Goal: Task Accomplishment & Management: Use online tool/utility

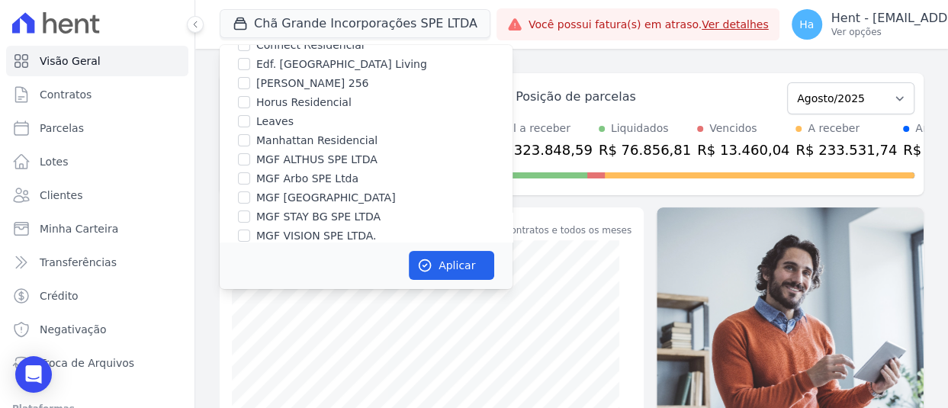
scroll to position [8914, 0]
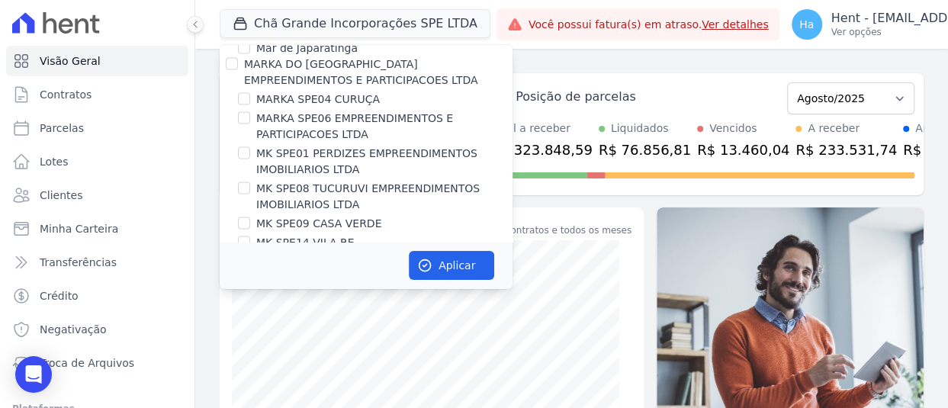
click at [234, 380] on input "CONSTRUTORA MG TEC LTDA" at bounding box center [232, 386] width 12 height 12
checkbox input "true"
click at [437, 265] on button "Aplicar" at bounding box center [451, 265] width 85 height 29
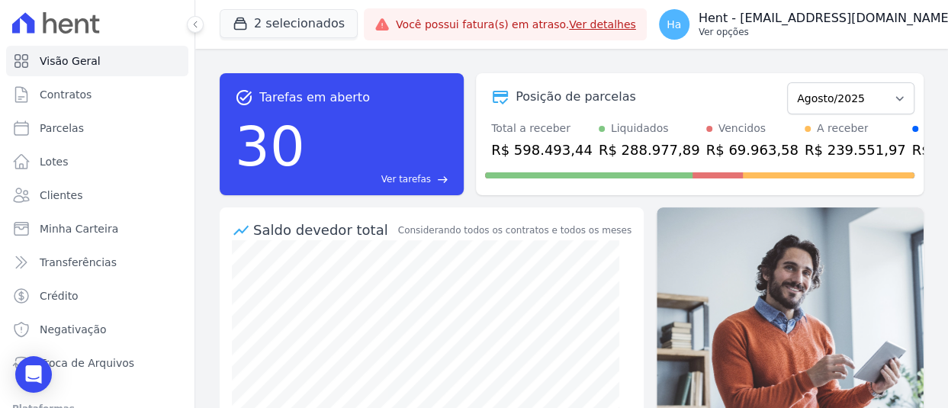
click at [800, 24] on p "Hent - [EMAIL_ADDRESS][DOMAIN_NAME]" at bounding box center [825, 18] width 255 height 15
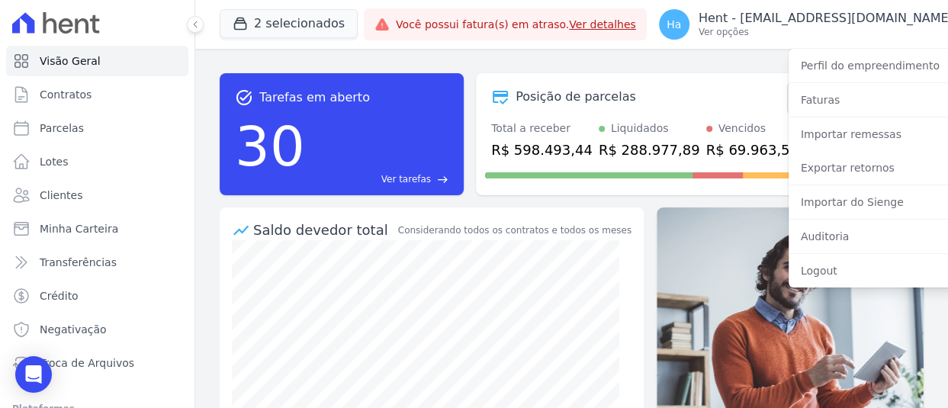
click at [574, 62] on div "task_alt Tarefas em aberto 30 Ver tarefas east Posição de parcelas Outubro/2019…" at bounding box center [572, 134] width 704 height 146
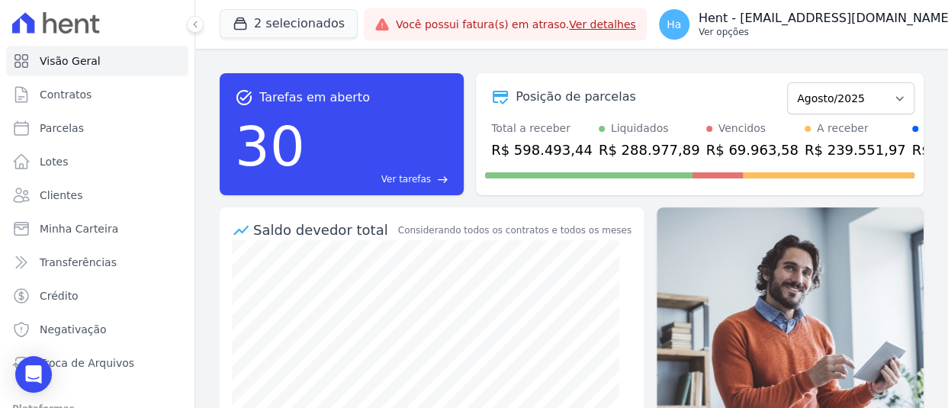
click at [881, 34] on p "Ver opções" at bounding box center [825, 32] width 255 height 12
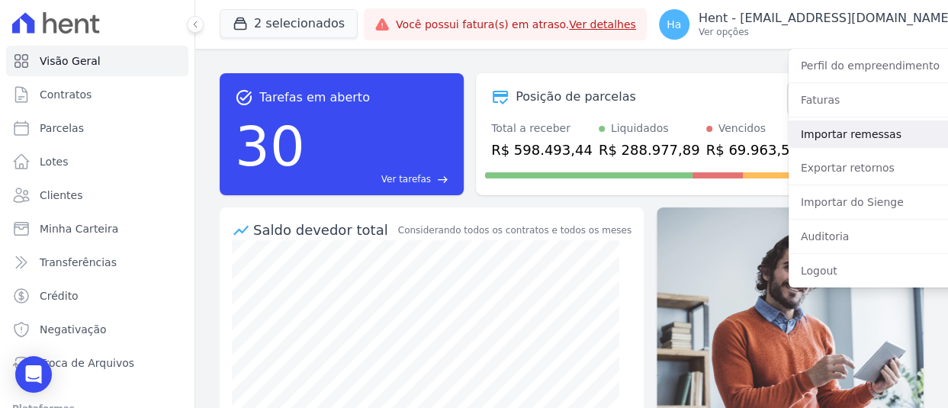
click at [810, 136] on link "Importar remessas" at bounding box center [885, 133] width 195 height 27
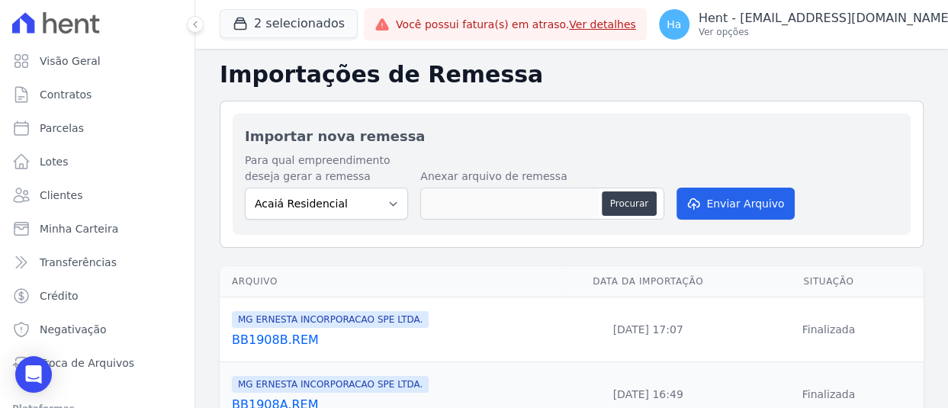
scroll to position [152, 0]
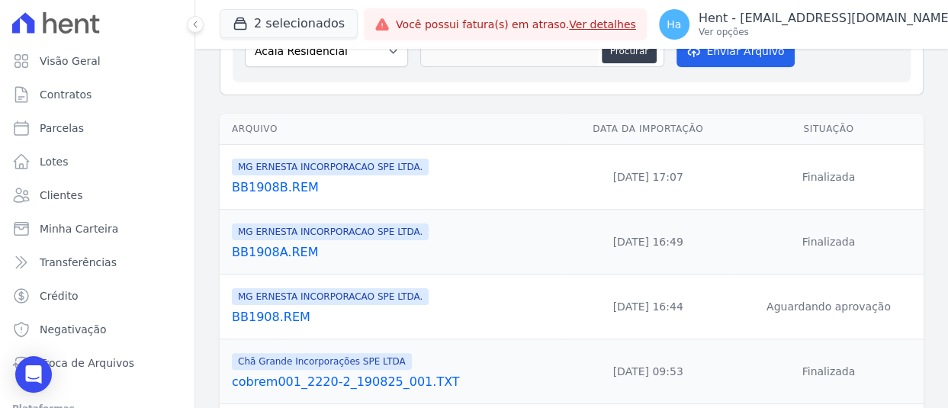
click at [277, 319] on link "BB1908.REM" at bounding box center [394, 317] width 325 height 18
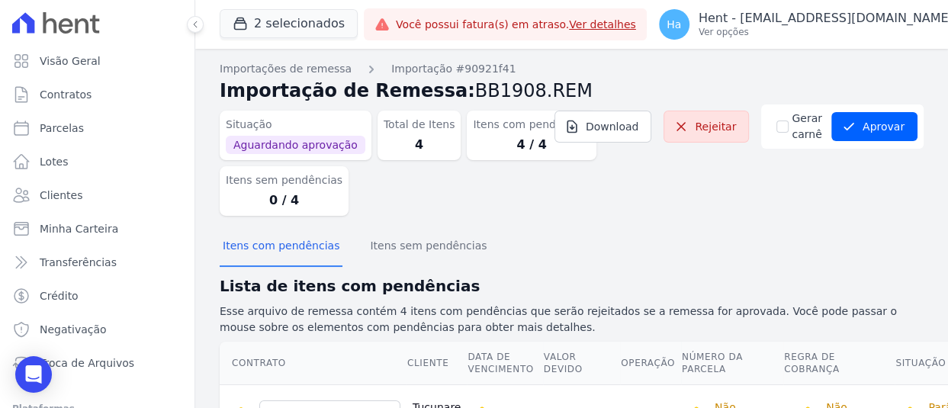
scroll to position [229, 0]
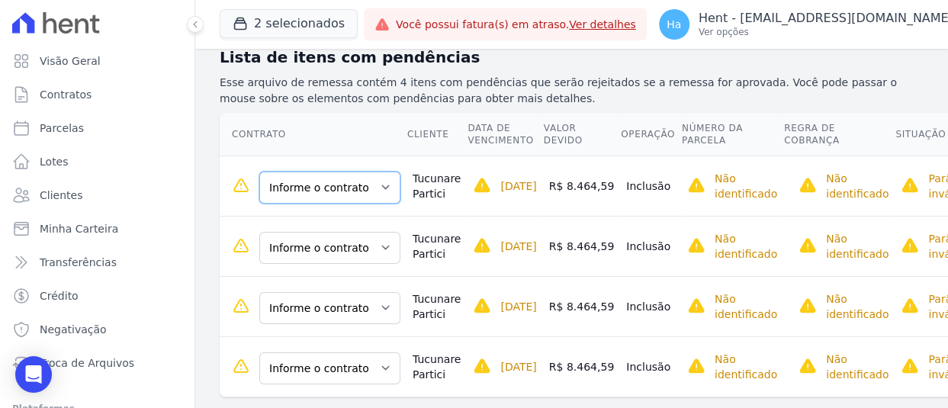
click at [374, 184] on select "Informe o contrato 73 - A 73 - B 74 - A 74 - B" at bounding box center [329, 188] width 141 height 32
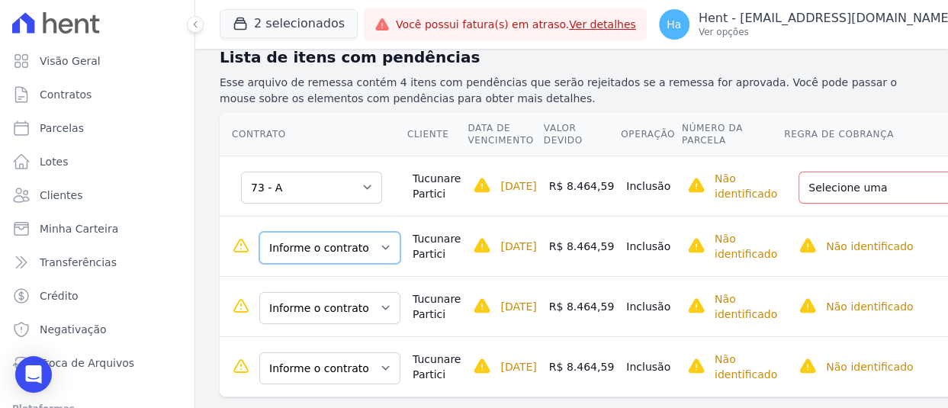
drag, startPoint x: 341, startPoint y: 246, endPoint x: 338, endPoint y: 258, distance: 12.4
click at [341, 246] on select "Informe o contrato 73 - A 73 - B 74 - A 74 - B" at bounding box center [329, 248] width 141 height 32
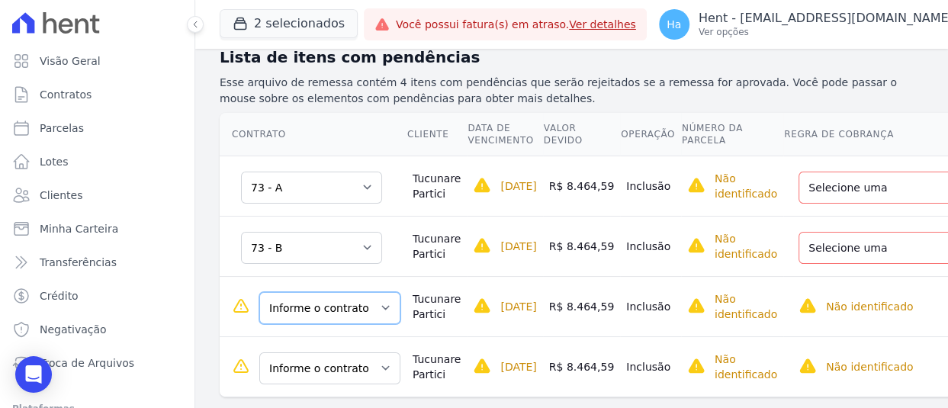
click at [342, 316] on select "Informe o contrato 73 - A 73 - B 74 - A 74 - B" at bounding box center [329, 308] width 141 height 32
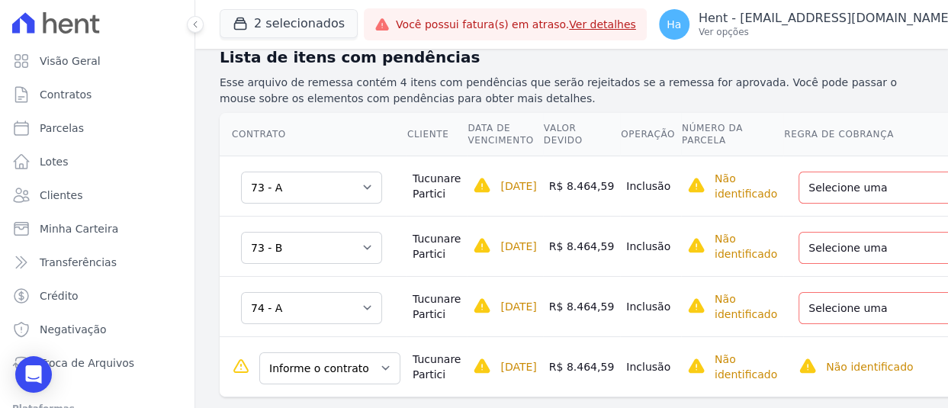
scroll to position [396, 0]
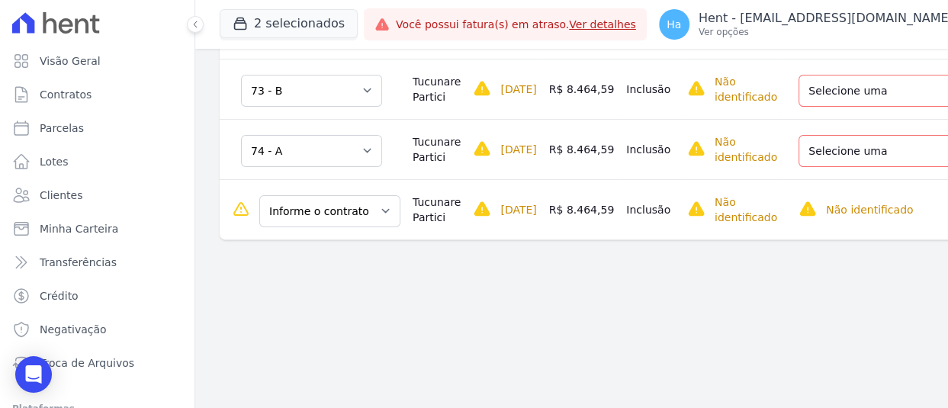
click at [332, 373] on main "Importações de remessa Importação #90921f41 Importação de Remessa: BB1908.REM S…" at bounding box center [571, 228] width 752 height 359
click at [335, 210] on select "Informe o contrato 73 - A 73 - B 74 - A 74 - B" at bounding box center [329, 211] width 141 height 32
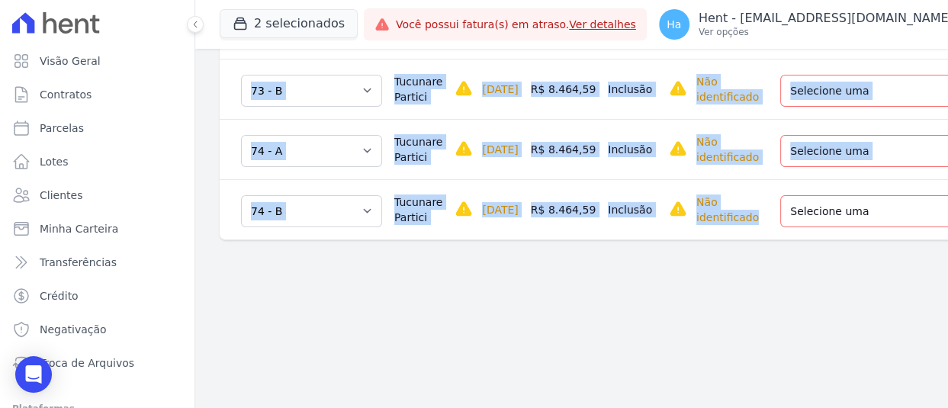
drag, startPoint x: 740, startPoint y: 232, endPoint x: 900, endPoint y: 217, distance: 160.1
click at [900, 217] on div "Contrato Cliente Data de Vencimento Valor devido Operação Número da Parcela Reg…" at bounding box center [670, 98] width 951 height 297
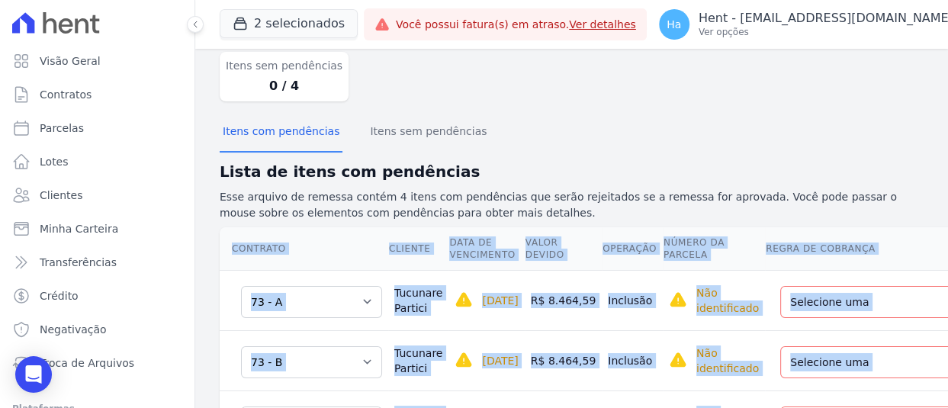
scroll to position [0, 0]
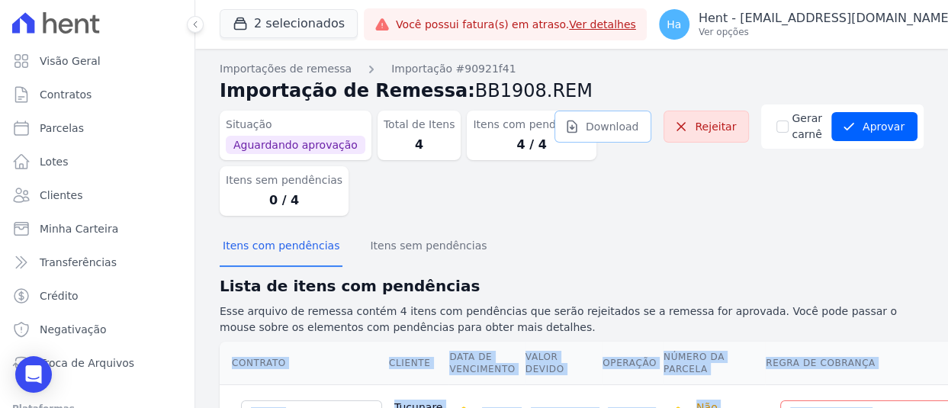
click at [593, 133] on link "Download" at bounding box center [603, 127] width 98 height 32
click at [711, 127] on link "Rejeitar" at bounding box center [705, 127] width 85 height 32
click at [815, 24] on p "Hent - [EMAIL_ADDRESS][DOMAIN_NAME]" at bounding box center [825, 18] width 255 height 15
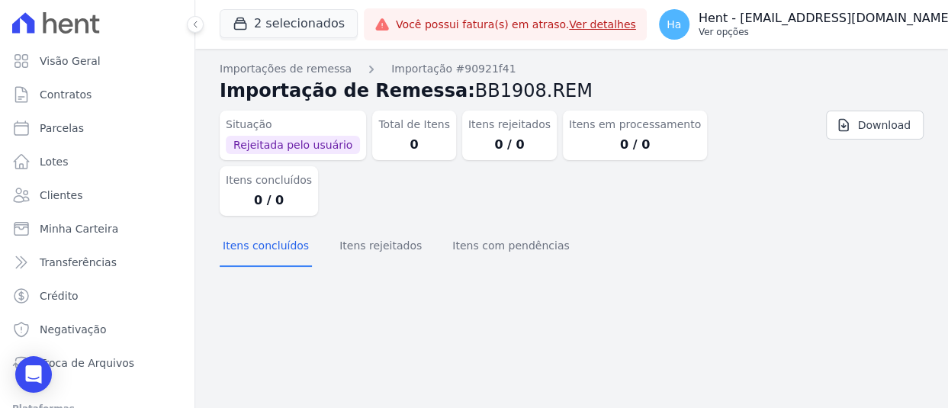
click at [808, 38] on div "Ha Hent - adriane.brito@hent.com.br Ver opções" at bounding box center [806, 24] width 294 height 30
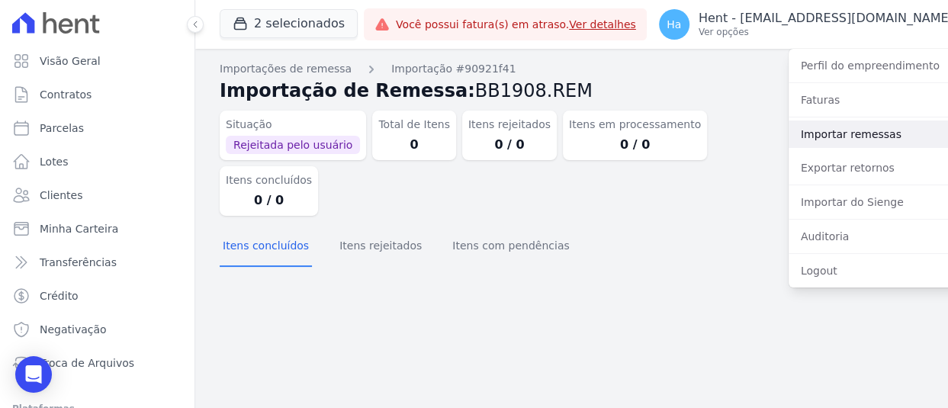
click at [790, 129] on link "Importar remessas" at bounding box center [885, 133] width 195 height 27
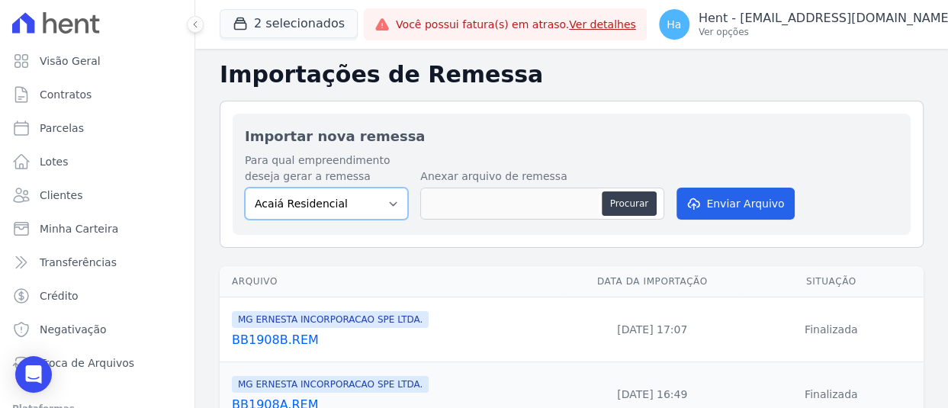
click at [340, 204] on select "Acaiá Residencial Administrativo AGILE ELOI MENDES SPE SA Agile Pavican São Lou…" at bounding box center [326, 204] width 163 height 32
select select "0b5afdce-43ed-47f3-bee0-50b4d8ac1808"
click at [245, 188] on select "Acaiá Residencial Administrativo AGILE ELOI MENDES SPE SA Agile Pavican São Lou…" at bounding box center [326, 204] width 163 height 32
click at [622, 201] on button "Procurar" at bounding box center [629, 203] width 55 height 24
type input "BB1908.V2.txt"
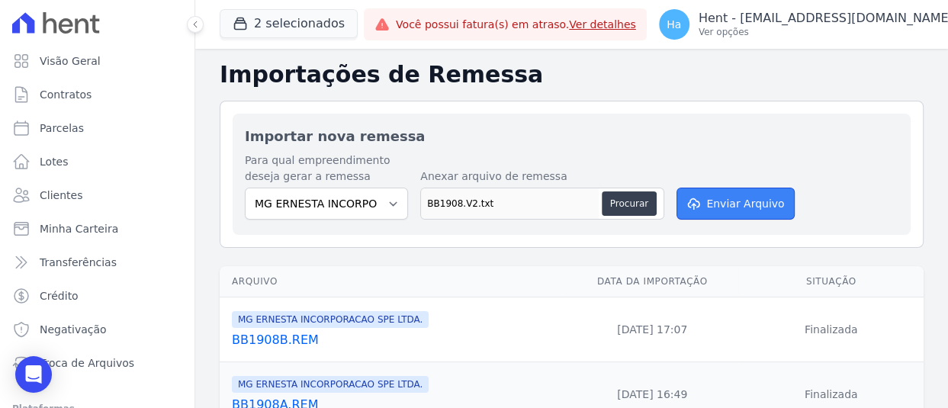
click at [744, 202] on button "Enviar Arquivo" at bounding box center [734, 204] width 117 height 32
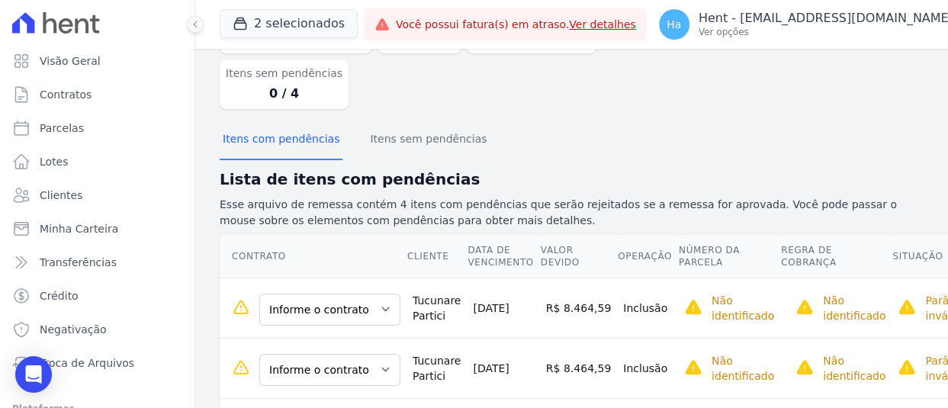
scroll to position [265, 0]
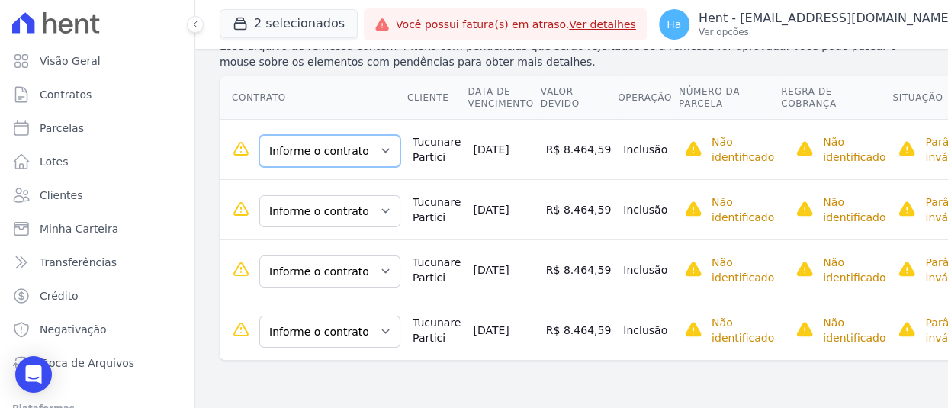
click at [367, 150] on select "Informe o contrato 73 - A 73 - B 74 - A 74 - B" at bounding box center [329, 151] width 141 height 32
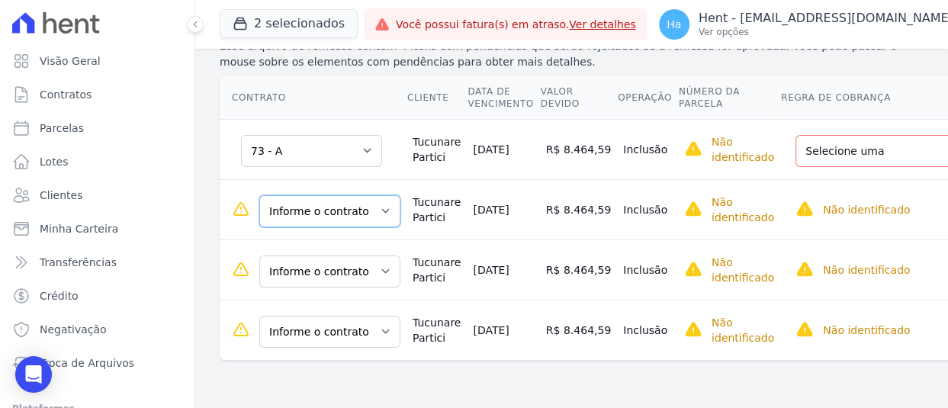
click at [326, 209] on select "Informe o contrato 73 - A 73 - B 74 - A 74 - B" at bounding box center [329, 211] width 141 height 32
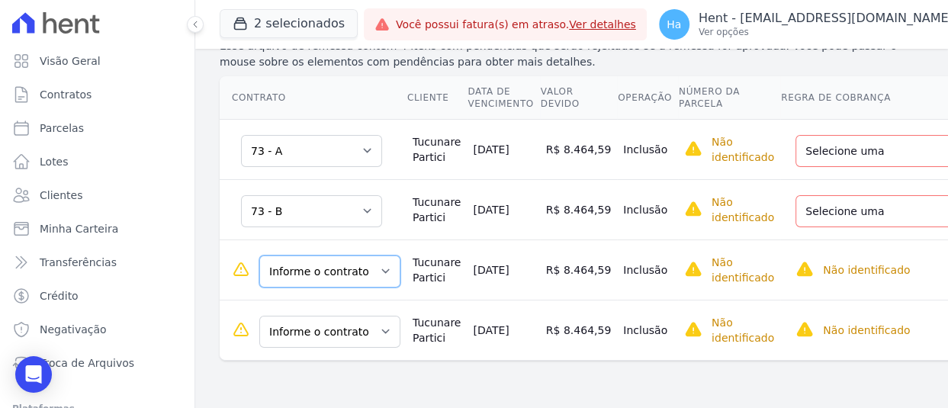
click at [331, 279] on select "Informe o contrato 73 - A 73 - B 74 - A 74 - B" at bounding box center [329, 271] width 141 height 32
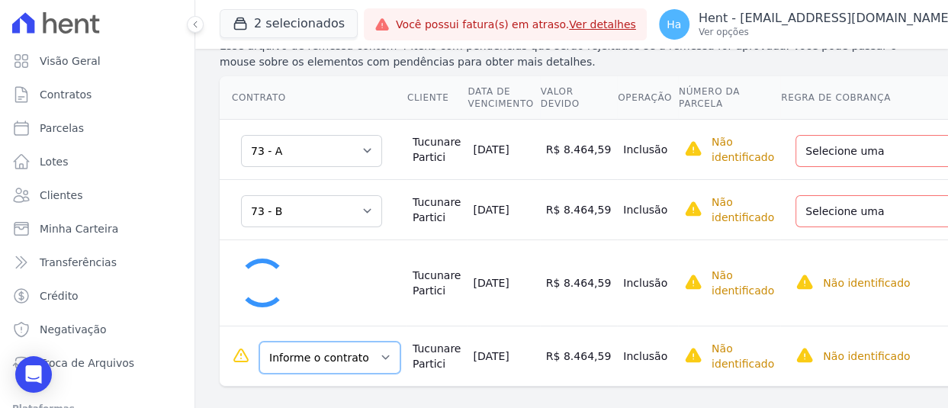
click at [327, 345] on select "Informe o contrato 73 - A 73 - B 74 - A 74 - B" at bounding box center [329, 358] width 141 height 32
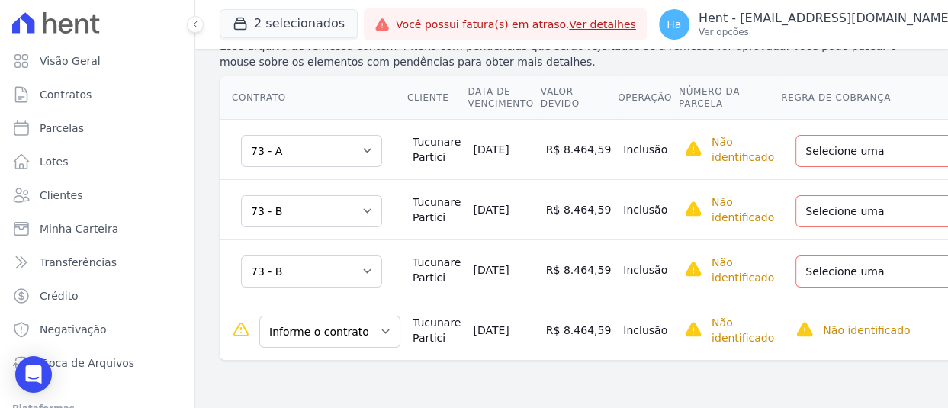
drag, startPoint x: 213, startPoint y: 272, endPoint x: 226, endPoint y: 272, distance: 12.2
click at [213, 272] on div "Contrato Cliente Data de Vencimento Valor devido Operação Número da Parcela Reg…" at bounding box center [678, 218] width 966 height 297
drag, startPoint x: 297, startPoint y: 271, endPoint x: 297, endPoint y: 281, distance: 9.9
click at [297, 271] on select "Informe o contrato 73 - A 73 - B 74 - A 74 - B" at bounding box center [311, 271] width 141 height 32
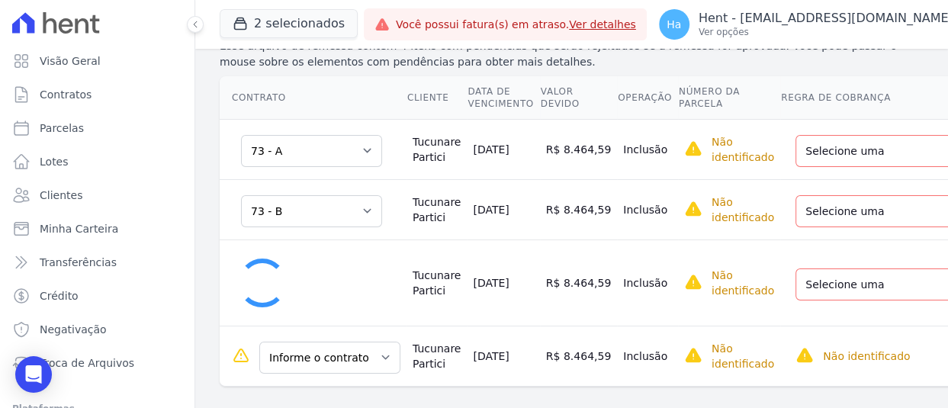
select select "0"
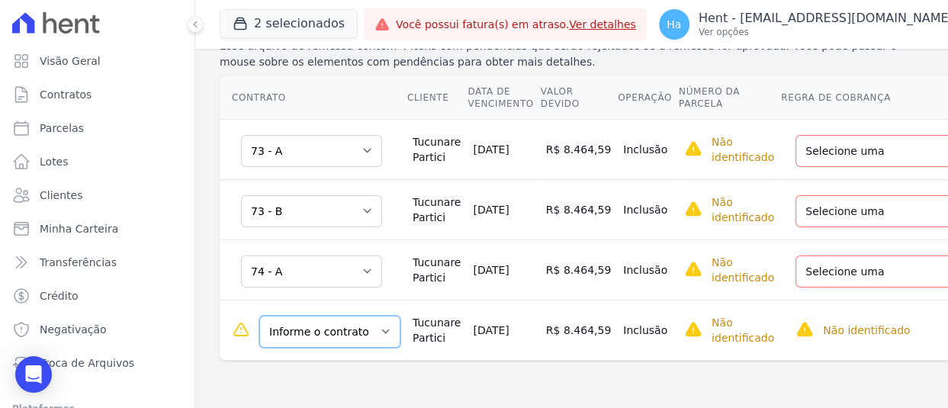
click at [315, 332] on select "Informe o contrato 73 - A 73 - B 74 - A 74 - B" at bounding box center [329, 332] width 141 height 32
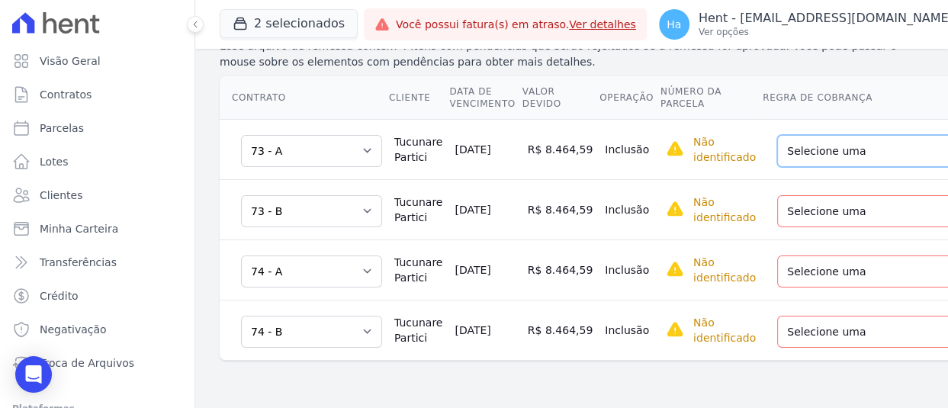
click at [807, 159] on select "Selecione uma Nova Parcela Avulsa Parcela Avulsa Existente Parcela Normal (23 X…" at bounding box center [890, 151] width 226 height 32
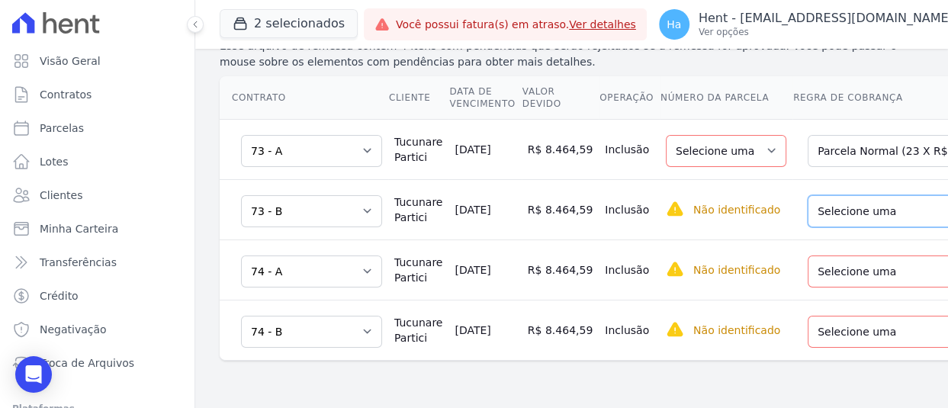
click at [807, 211] on select "Selecione uma Nova Parcela Avulsa Parcela Avulsa Existente Parcela Normal (23 X…" at bounding box center [920, 211] width 226 height 32
drag, startPoint x: 425, startPoint y: 156, endPoint x: 386, endPoint y: 140, distance: 43.0
click at [388, 140] on td "Tucunare Partici" at bounding box center [418, 149] width 60 height 60
copy td "Tucunare Partici"
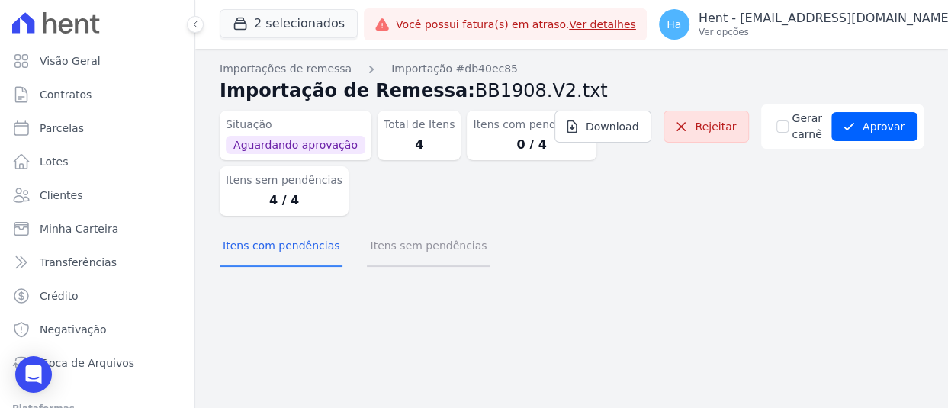
click at [419, 249] on button "Itens sem pendências" at bounding box center [428, 247] width 123 height 40
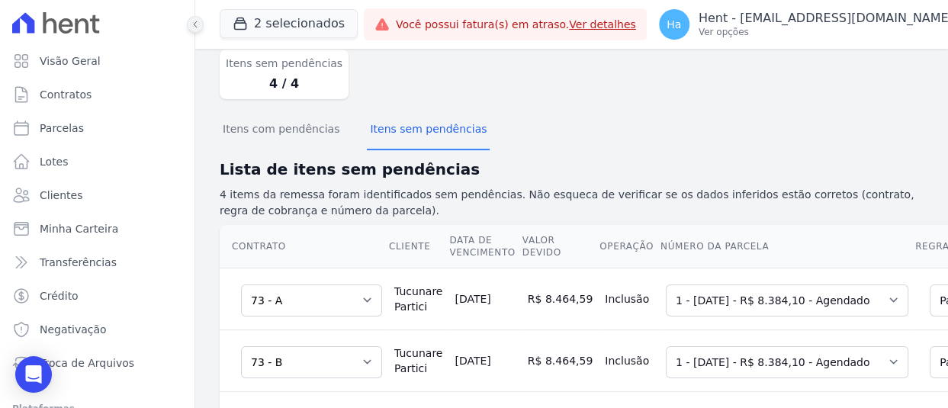
click at [196, 25] on icon at bounding box center [195, 24] width 9 height 9
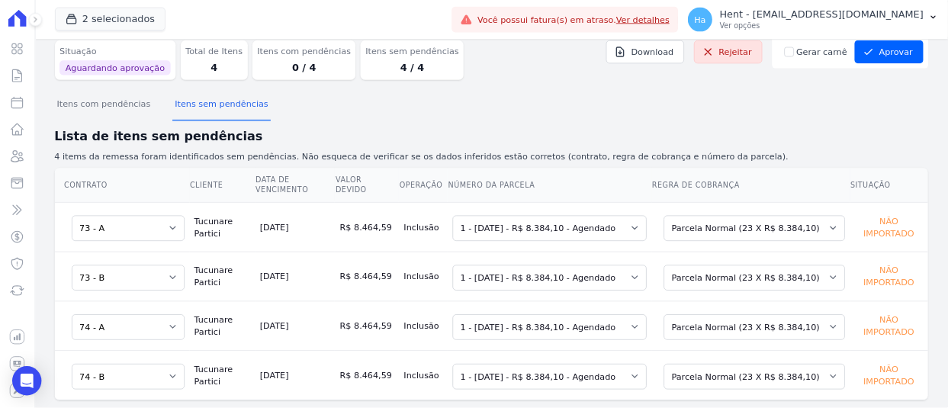
scroll to position [60, 0]
drag, startPoint x: 817, startPoint y: 1, endPoint x: 704, endPoint y: 168, distance: 202.6
click at [704, 168] on h2 "Lista de itens sem pendências" at bounding box center [614, 170] width 1091 height 23
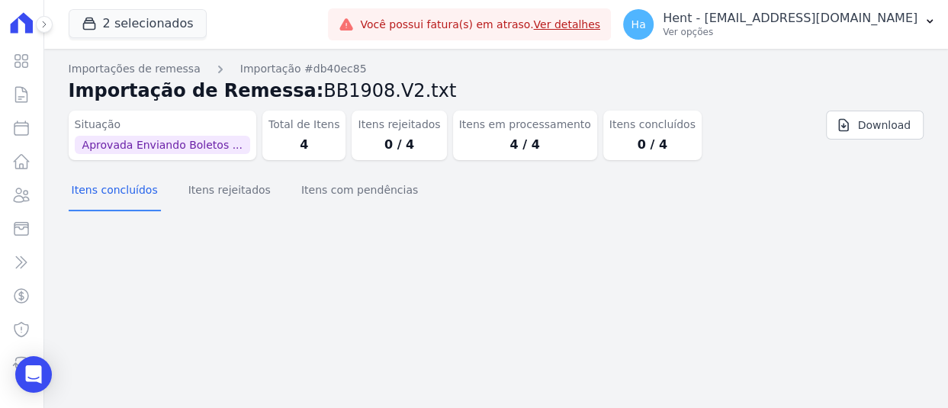
drag, startPoint x: 694, startPoint y: 216, endPoint x: 682, endPoint y: 213, distance: 11.8
click at [694, 216] on section "Itens concluídos Itens rejeitados Itens com pendências" at bounding box center [496, 195] width 855 height 47
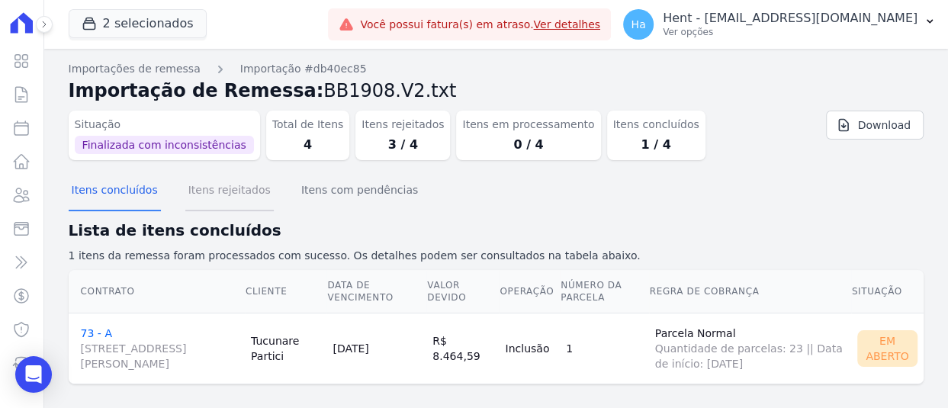
click at [224, 191] on button "Itens rejeitados" at bounding box center [229, 192] width 88 height 40
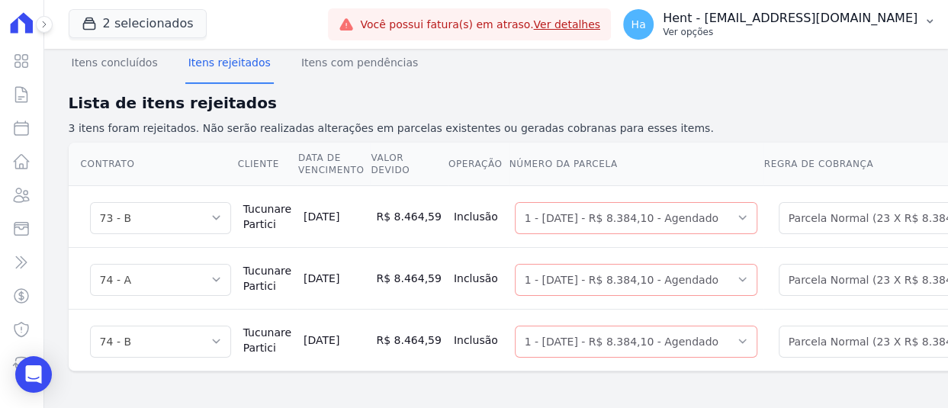
click at [800, 18] on p "Hent - [EMAIL_ADDRESS][DOMAIN_NAME]" at bounding box center [789, 18] width 255 height 15
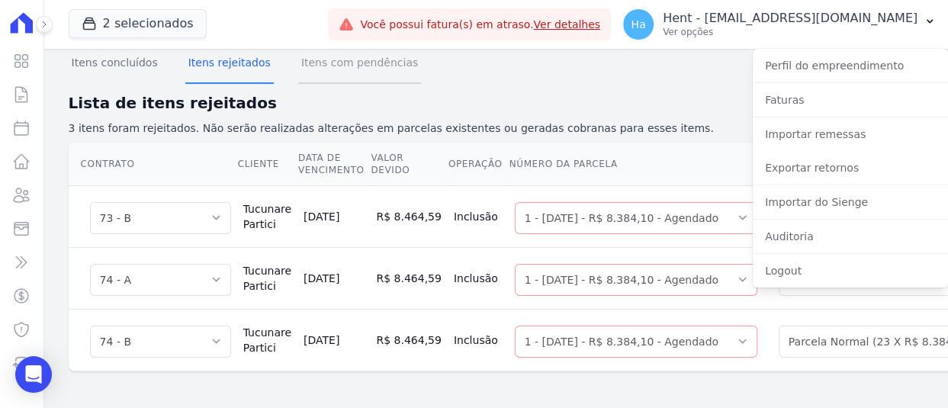
click at [352, 56] on button "Itens com pendências" at bounding box center [359, 64] width 123 height 40
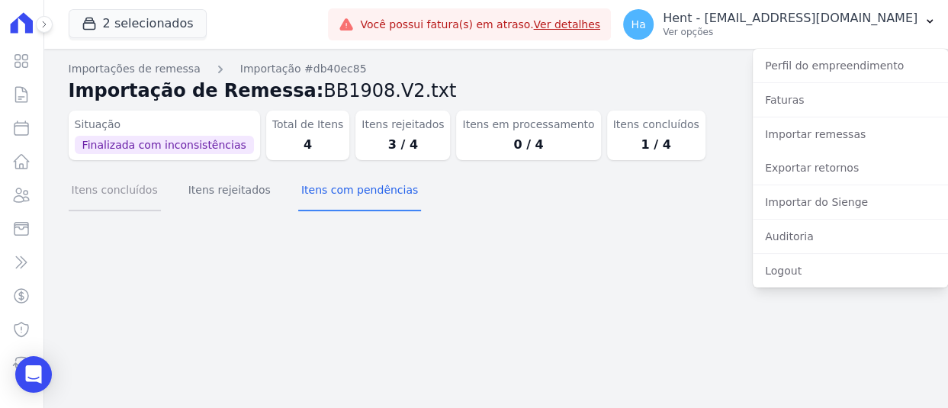
click at [105, 188] on button "Itens concluídos" at bounding box center [115, 192] width 92 height 40
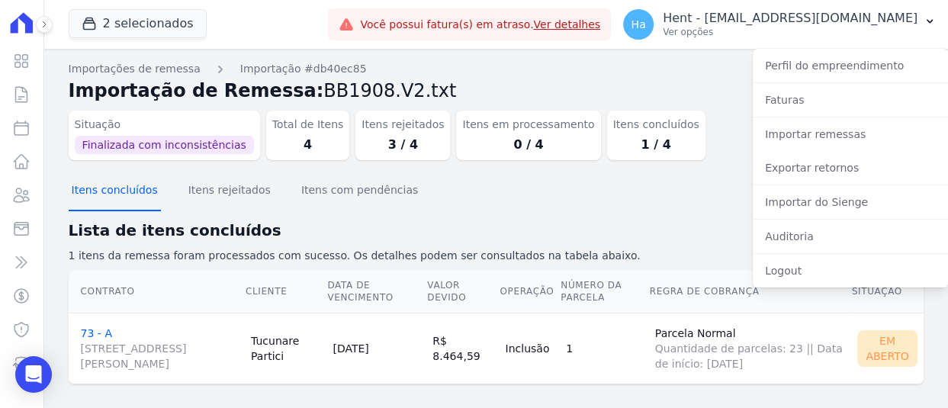
scroll to position [13, 0]
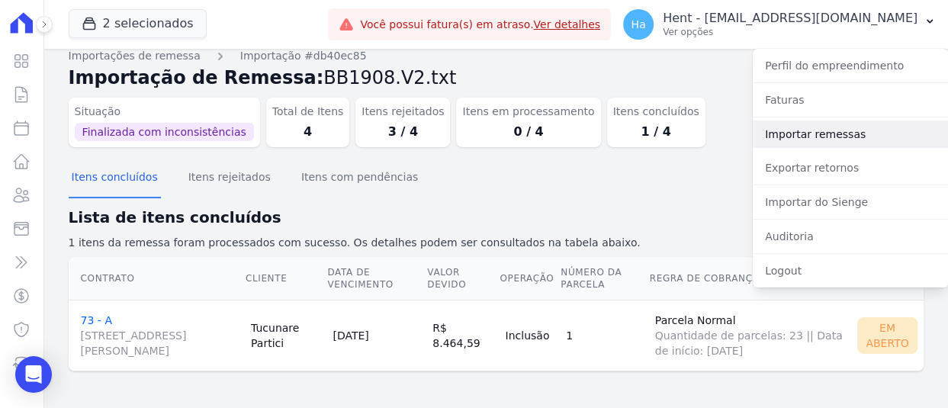
click at [800, 129] on link "Importar remessas" at bounding box center [849, 133] width 195 height 27
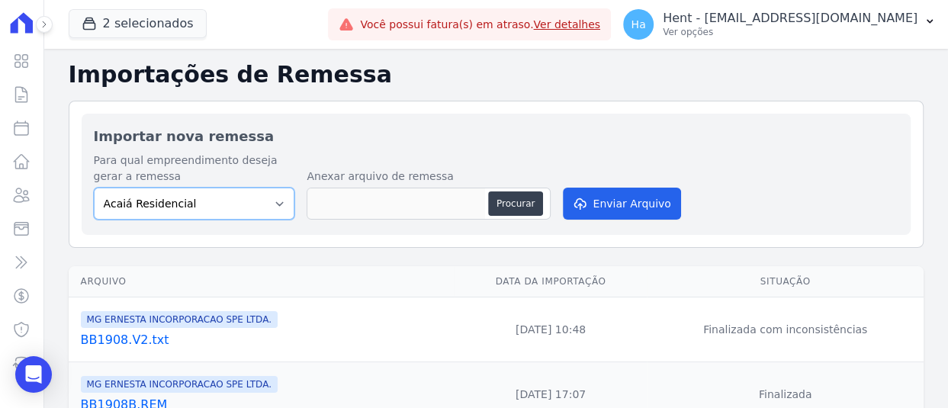
click at [238, 214] on select "Acaiá Residencial Administrativo AGILE ELOI MENDES SPE SA Agile Pavican São Lou…" at bounding box center [194, 204] width 201 height 32
select select "0b5afdce-43ed-47f3-bee0-50b4d8ac1808"
click at [94, 188] on select "Acaiá Residencial Administrativo AGILE ELOI MENDES SPE SA Agile Pavican São Lou…" at bounding box center [194, 204] width 201 height 32
click at [507, 194] on button "Procurar" at bounding box center [515, 203] width 55 height 24
type input "BB1908.V2.txt"
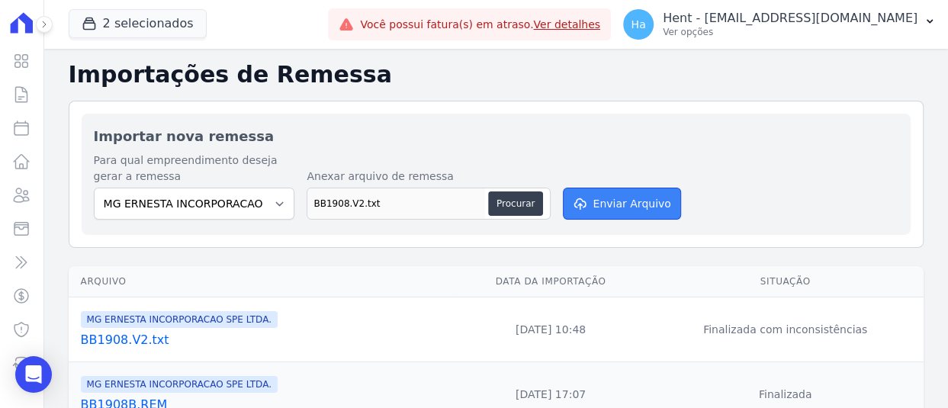
click at [657, 209] on button "Enviar Arquivo" at bounding box center [621, 204] width 117 height 32
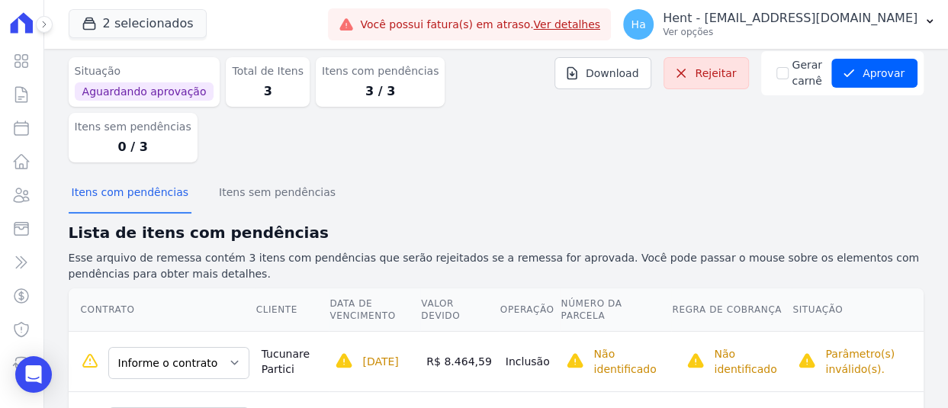
scroll to position [137, 0]
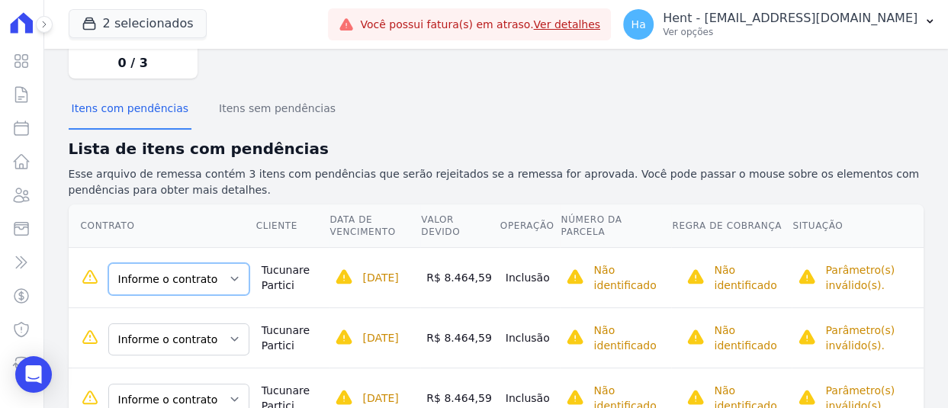
click at [168, 263] on select "Informe o contrato 73 - A 73 - B 74 - A 74 - B" at bounding box center [178, 279] width 141 height 32
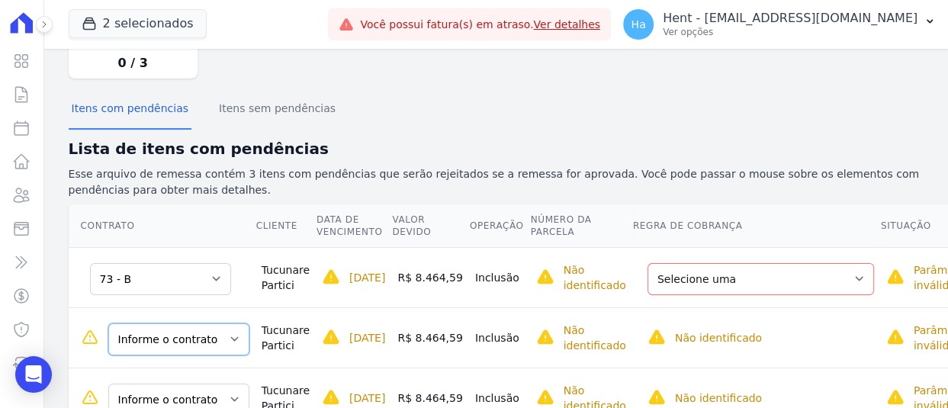
click at [191, 323] on select "Informe o contrato 73 - A 73 - B 74 - A 74 - B" at bounding box center [178, 339] width 141 height 32
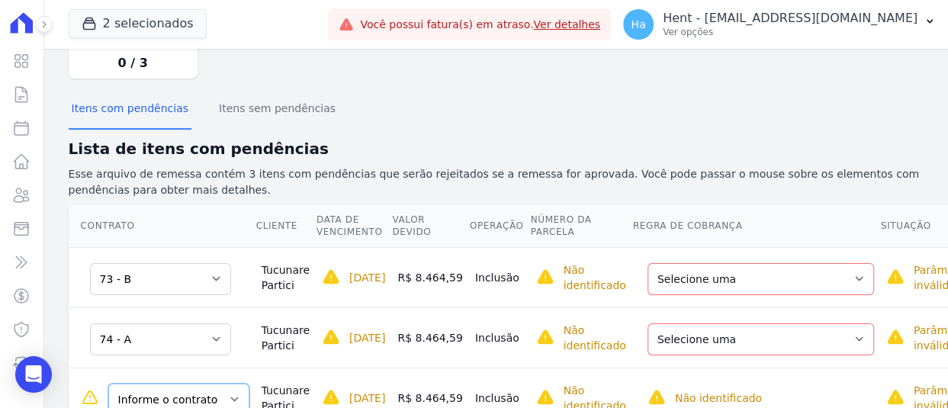
click at [187, 383] on select "Informe o contrato 73 - A 73 - B 74 - A 74 - B" at bounding box center [178, 399] width 141 height 32
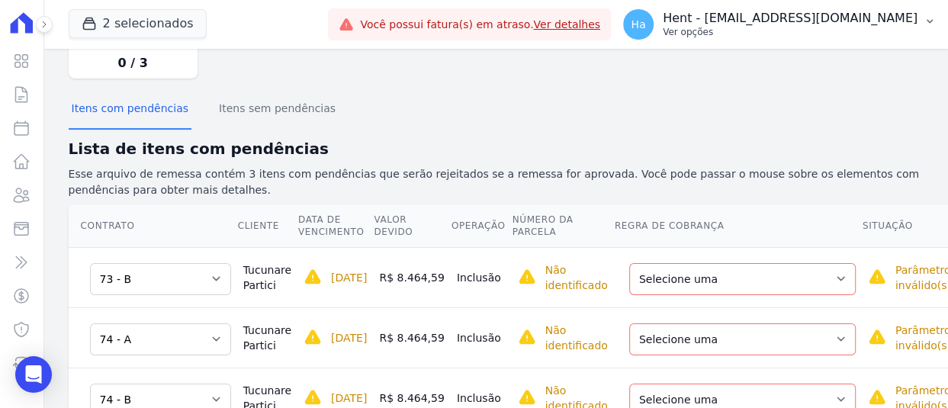
drag, startPoint x: 838, startPoint y: 42, endPoint x: 655, endPoint y: 68, distance: 184.8
click at [377, 91] on div "Itens com pendências Itens sem pendências" at bounding box center [496, 109] width 855 height 37
click at [876, 21] on p "Hent - [EMAIL_ADDRESS][DOMAIN_NAME]" at bounding box center [789, 18] width 255 height 15
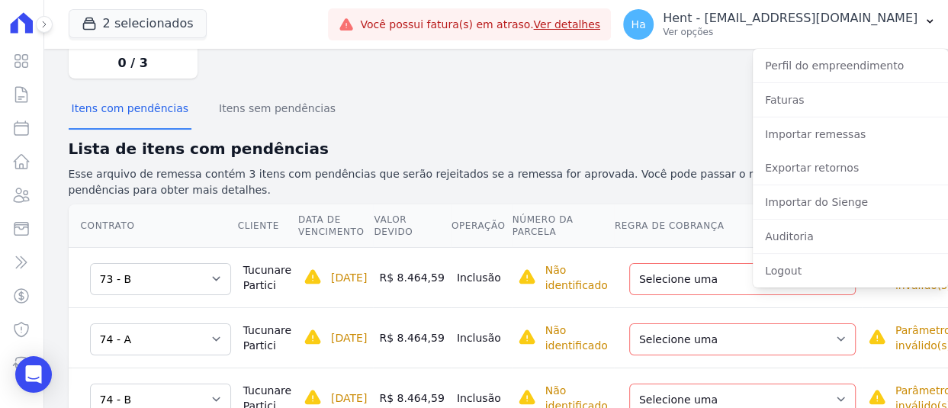
click at [368, 137] on h2 "Lista de itens com pendências" at bounding box center [496, 148] width 855 height 23
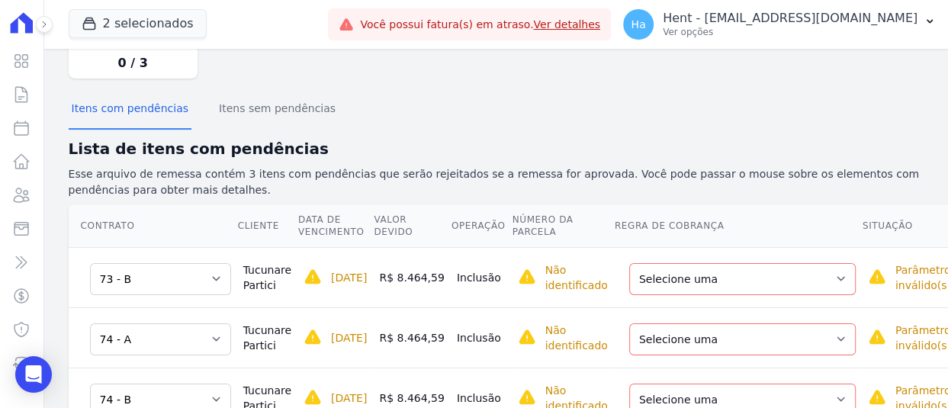
click at [678, 260] on div "Selecione uma Nova Parcela Avulsa Parcela Avulsa Existente Parcela Normal (23 X…" at bounding box center [742, 277] width 226 height 35
click at [670, 263] on select "Selecione uma Nova Parcela Avulsa Parcela Avulsa Existente Parcela Normal (23 X…" at bounding box center [742, 279] width 226 height 32
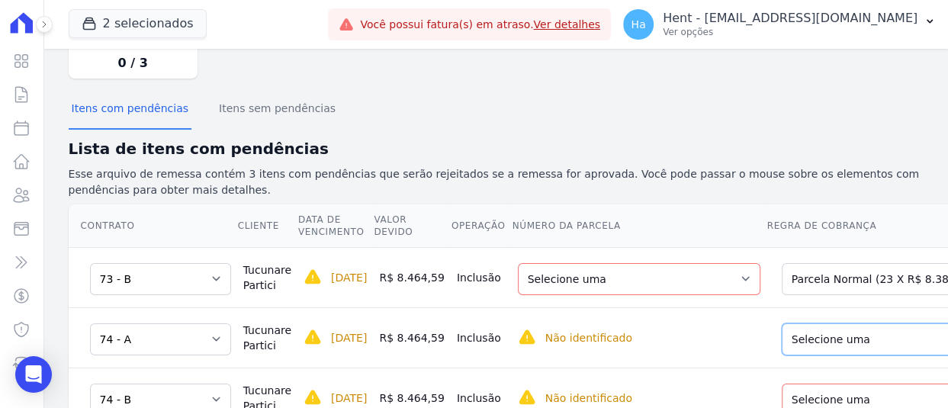
click at [858, 323] on select "Selecione uma Nova Parcela Avulsa Parcela Avulsa Existente Parcela Normal (23 X…" at bounding box center [894, 339] width 226 height 32
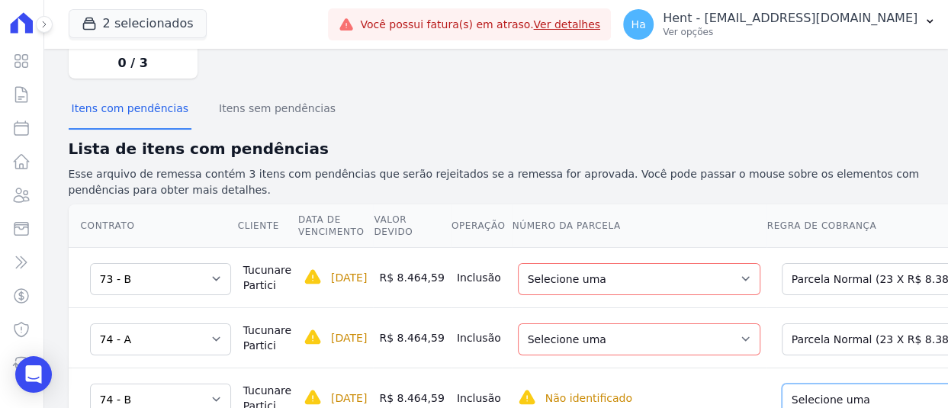
click at [810, 383] on select "Selecione uma Nova Parcela Avulsa Parcela Avulsa Existente Parcela Normal (23 X…" at bounding box center [894, 399] width 226 height 32
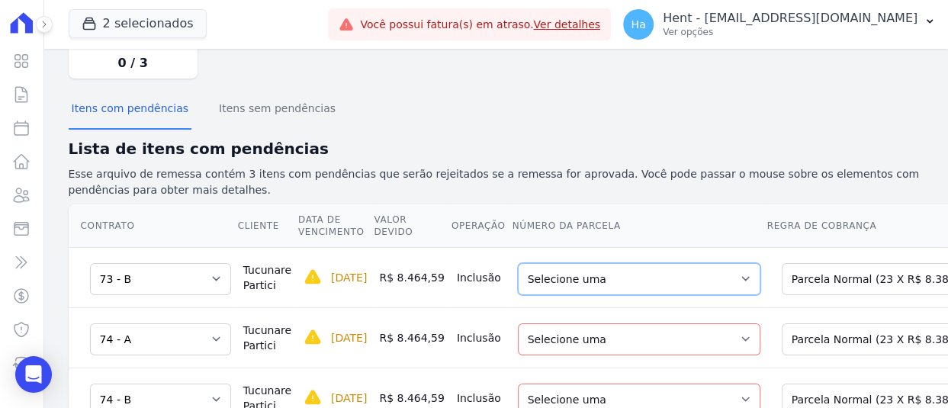
click at [598, 263] on select "Selecione uma 1 - 20/09/2025 - R$ 8.384,10 - Agendado 2 - 20/10/2025 - R$ 8.384…" at bounding box center [639, 279] width 242 height 32
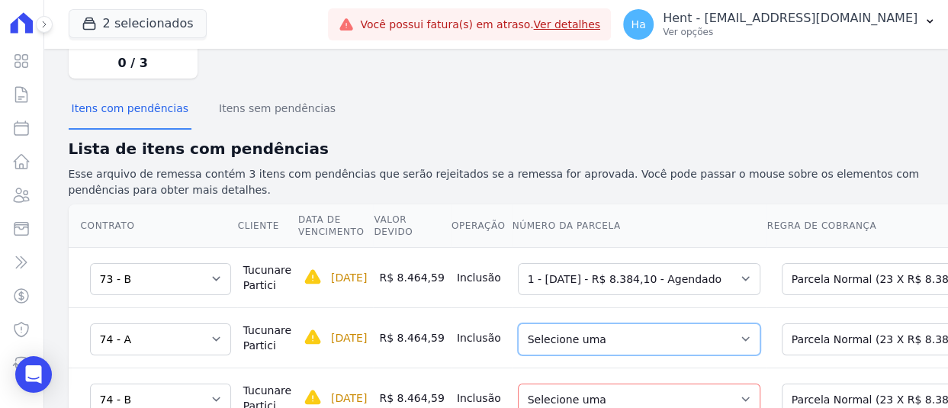
click at [649, 323] on select "Selecione uma 1 - 20/09/2025 - R$ 8.384,10 - Agendado 2 - 20/10/2025 - R$ 8.384…" at bounding box center [639, 339] width 242 height 32
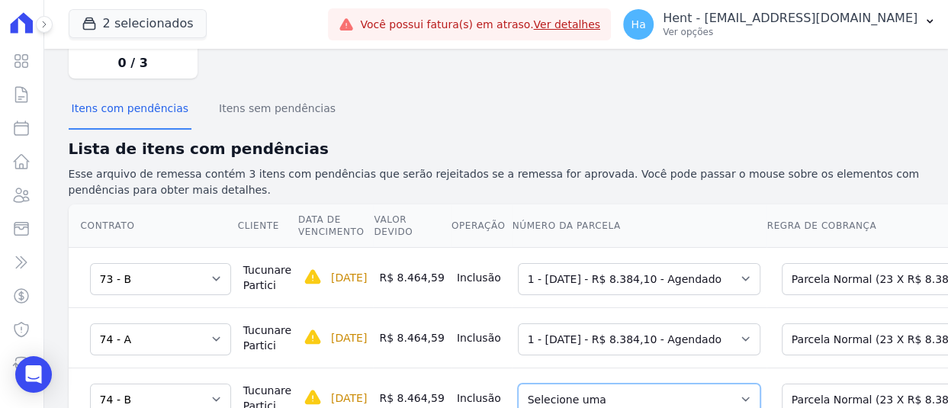
click at [596, 383] on select "Selecione uma 1 - 20/09/2025 - R$ 8.384,10 - Agendado 2 - 20/10/2025 - R$ 8.384…" at bounding box center [639, 399] width 242 height 32
click at [417, 137] on h2 "Lista de itens com pendências" at bounding box center [496, 148] width 855 height 23
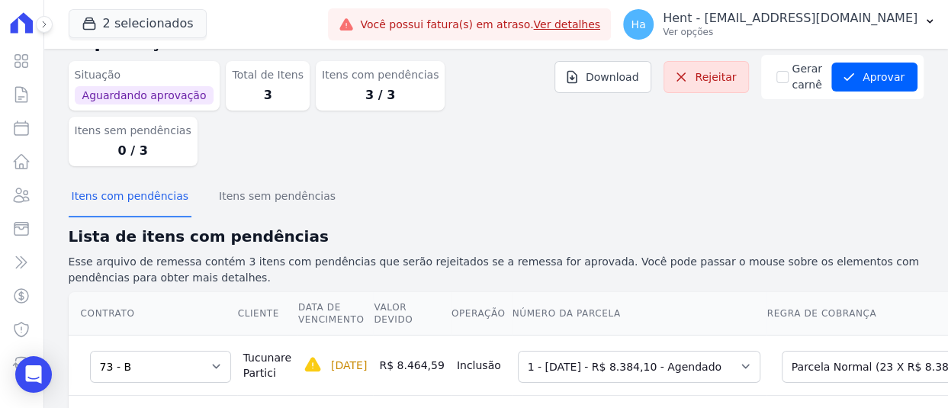
scroll to position [0, 0]
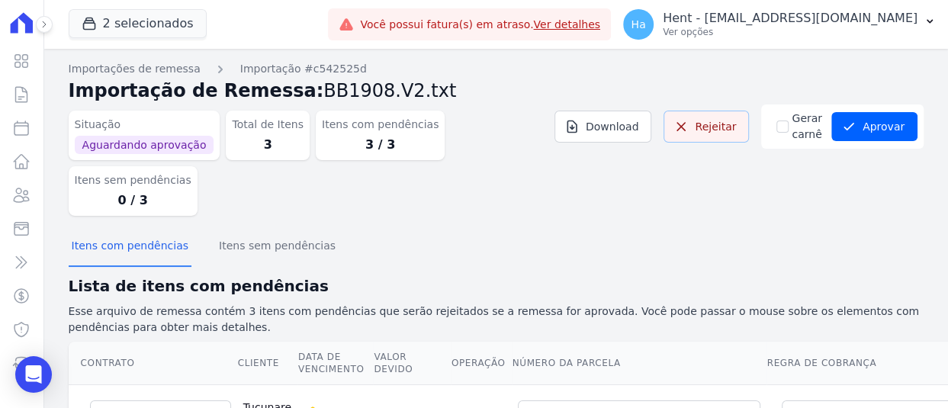
click at [706, 128] on link "Rejeitar" at bounding box center [705, 127] width 85 height 32
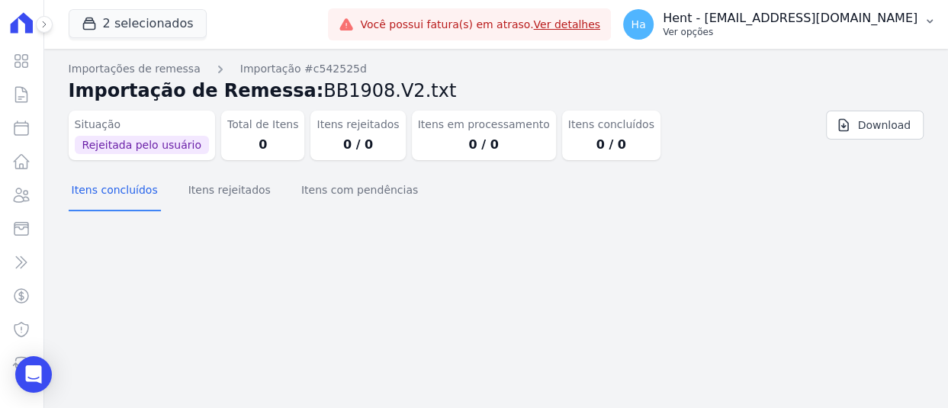
click at [785, 29] on p "Ver opções" at bounding box center [789, 32] width 255 height 12
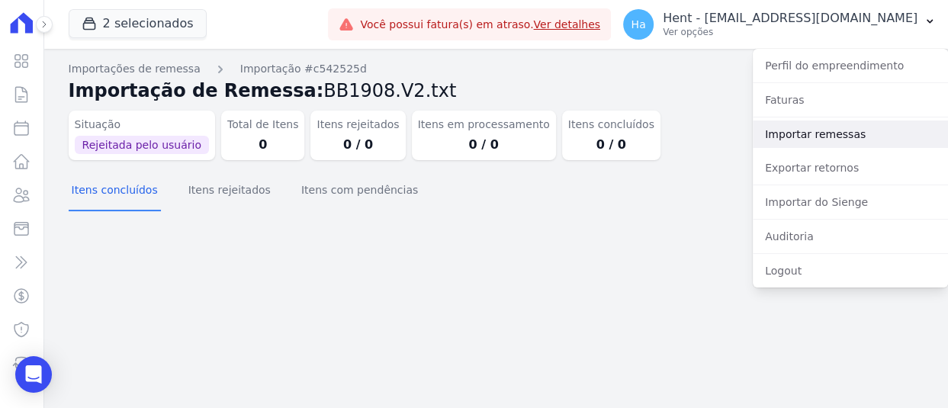
click at [816, 131] on link "Importar remessas" at bounding box center [849, 133] width 195 height 27
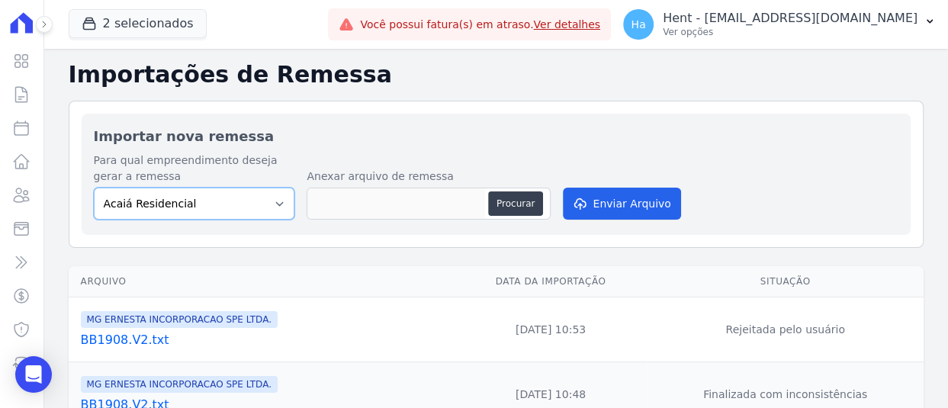
click at [276, 205] on select "Acaiá Residencial Administrativo AGILE ELOI MENDES SPE SA Agile Pavican São Lou…" at bounding box center [194, 204] width 201 height 32
select select "0b5afdce-43ed-47f3-bee0-50b4d8ac1808"
click at [94, 188] on select "Acaiá Residencial Administrativo AGILE ELOI MENDES SPE SA Agile Pavican São Lou…" at bounding box center [194, 204] width 201 height 32
click at [515, 204] on button "Procurar" at bounding box center [515, 203] width 55 height 24
type input "BB1908.V2.txt"
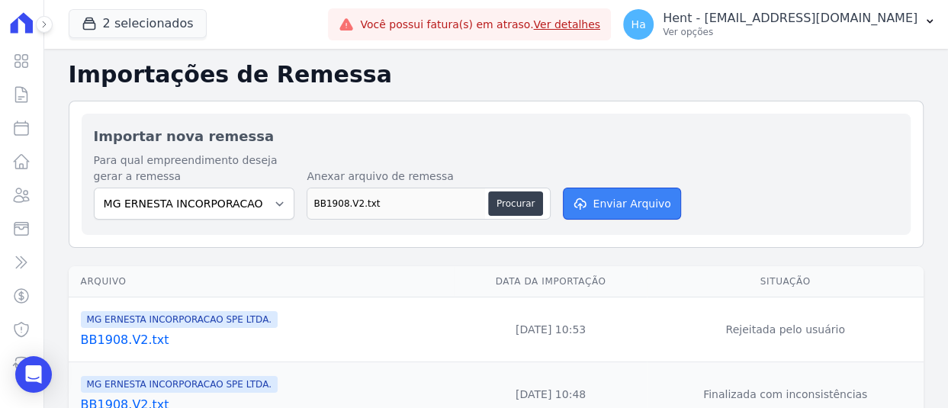
click at [603, 206] on button "Enviar Arquivo" at bounding box center [621, 204] width 117 height 32
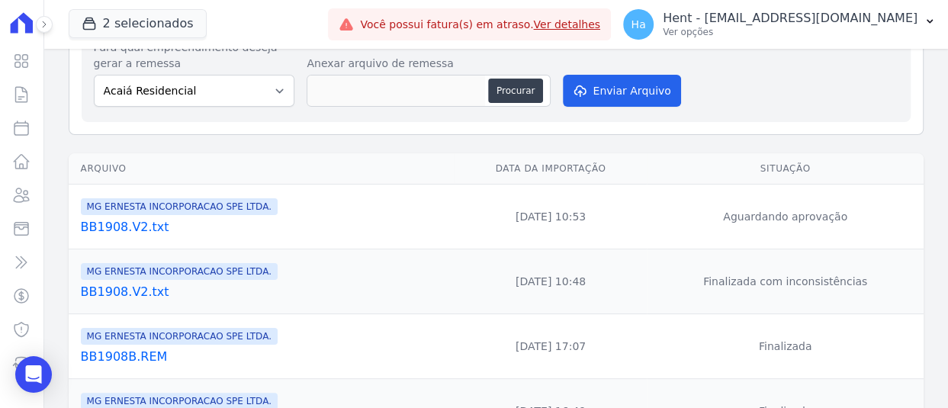
scroll to position [152, 0]
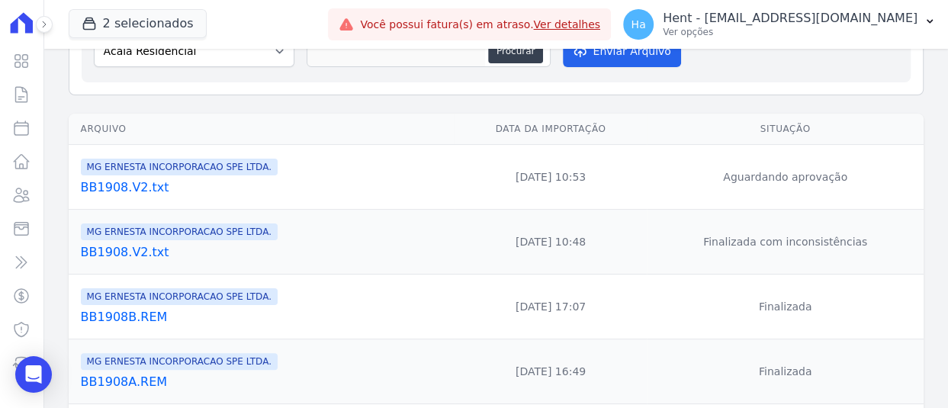
click at [133, 250] on link "BB1908.V2.txt" at bounding box center [264, 252] width 367 height 18
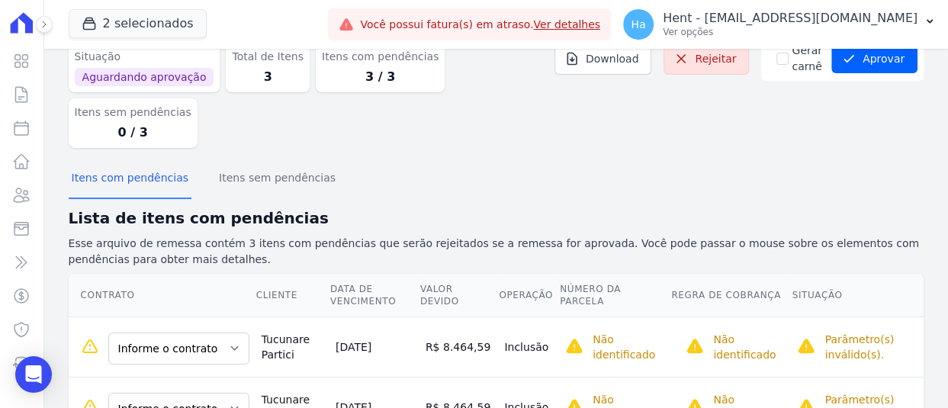
scroll to position [137, 0]
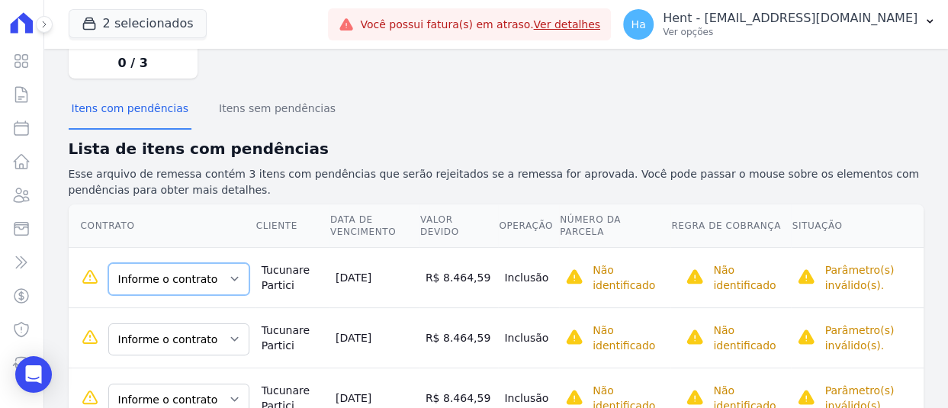
click at [207, 263] on select "Informe o contrato 73 - A 73 - B 74 - A 74 - B" at bounding box center [178, 279] width 141 height 32
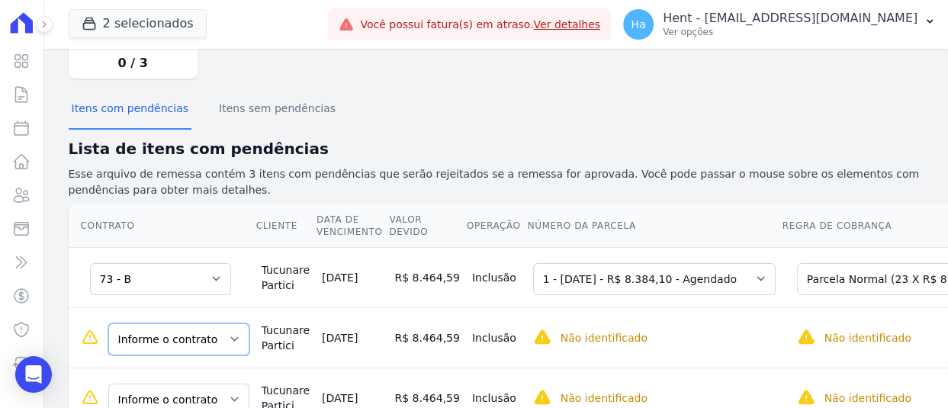
click at [190, 323] on select "Informe o contrato 73 - A 73 - B 74 - A 74 - B" at bounding box center [178, 339] width 141 height 32
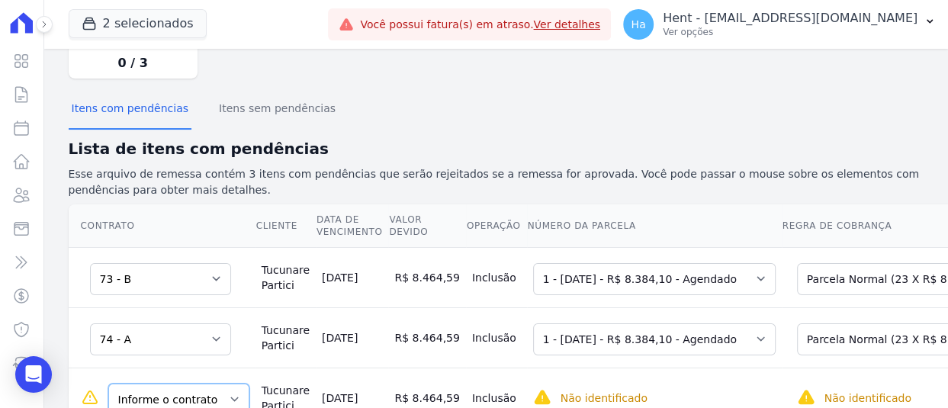
click at [171, 383] on select "Informe o contrato 73 - A 73 - B 74 - A 74 - B" at bounding box center [178, 399] width 141 height 32
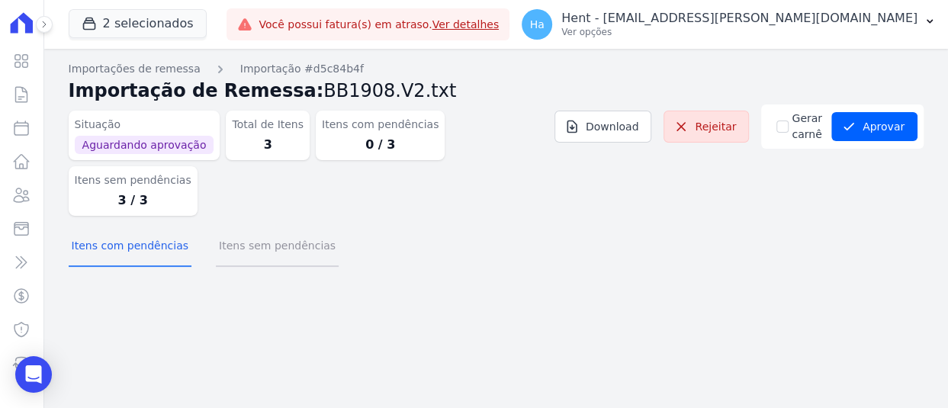
click at [291, 227] on button "Itens sem pendências" at bounding box center [277, 247] width 123 height 40
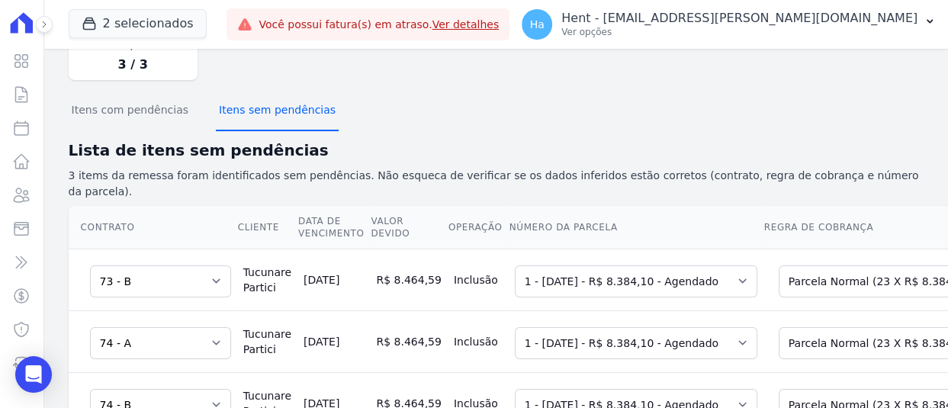
scroll to position [138, 0]
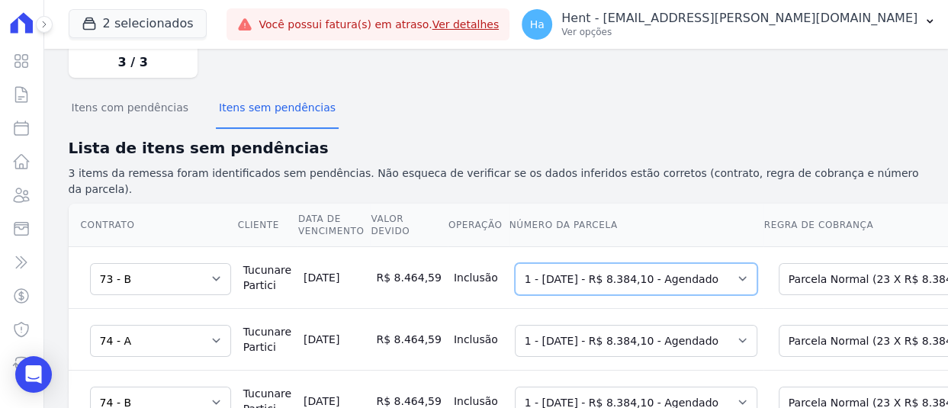
click at [601, 263] on select "Selecione uma 1 - [DATE] - R$ 8.384,10 - Agendado 2 - [DATE] - R$ 8.384,10 - Ag…" at bounding box center [636, 279] width 242 height 32
click at [515, 263] on select "Selecione uma 1 - 20/09/2025 - R$ 8.384,10 - Agendado 2 - 20/10/2025 - R$ 8.384…" at bounding box center [636, 279] width 242 height 32
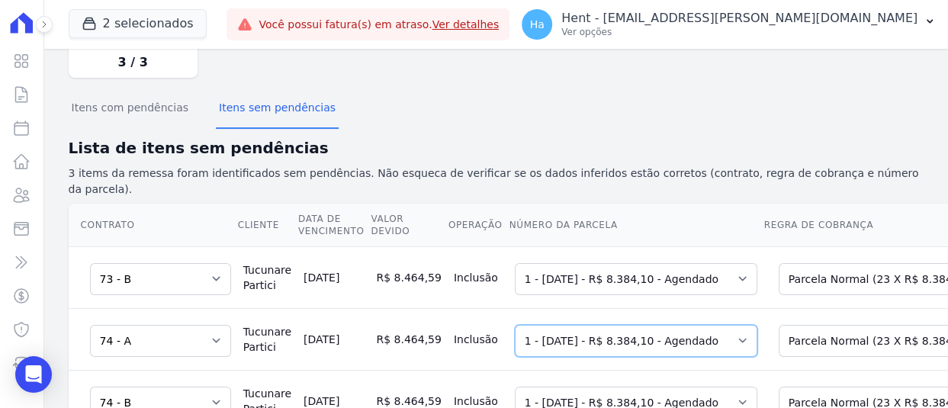
click at [570, 325] on select "Selecione uma 1 - 20/09/2025 - R$ 8.384,10 - Agendado 2 - 20/10/2025 - R$ 8.384…" at bounding box center [636, 341] width 242 height 32
click at [515, 325] on select "Selecione uma 1 - 20/09/2025 - R$ 8.384,10 - Agendado 2 - 20/10/2025 - R$ 8.384…" at bounding box center [636, 341] width 242 height 32
click at [560, 387] on select "Selecione uma 1 - 20/09/2025 - R$ 8.384,10 - Agendado 2 - 20/10/2025 - R$ 8.384…" at bounding box center [636, 403] width 242 height 32
click at [515, 387] on select "Selecione uma 1 - 20/09/2025 - R$ 8.384,10 - Agendado 2 - 20/10/2025 - R$ 8.384…" at bounding box center [636, 403] width 242 height 32
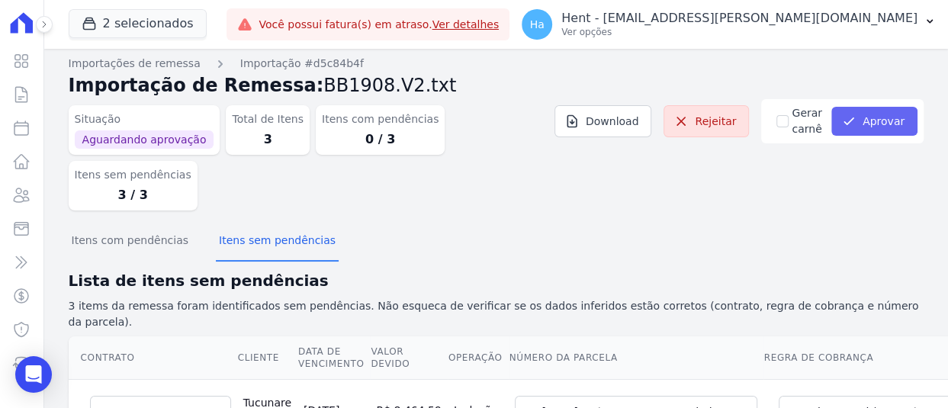
scroll to position [0, 0]
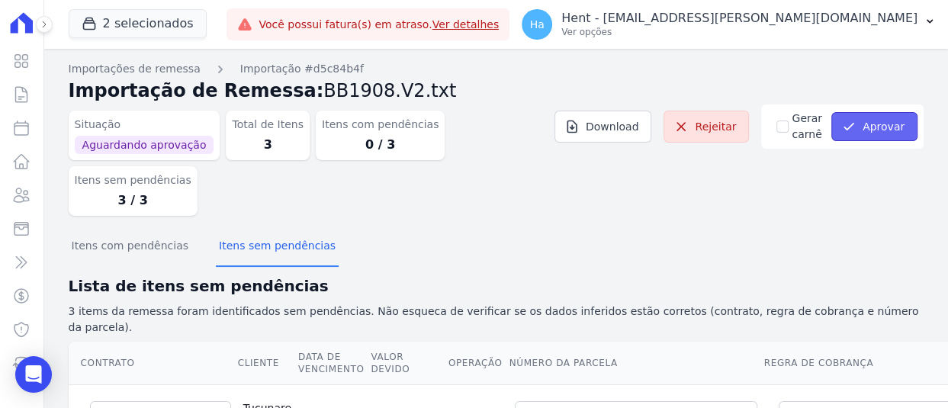
click at [862, 120] on button "Aprovar" at bounding box center [874, 126] width 86 height 29
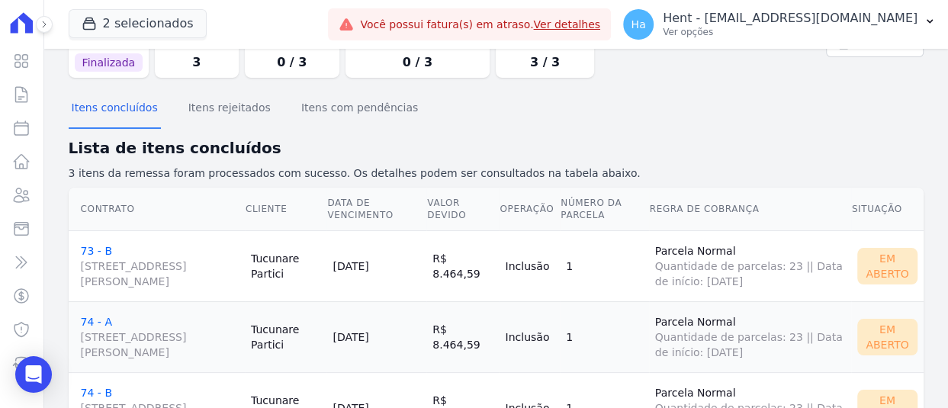
scroll to position [154, 0]
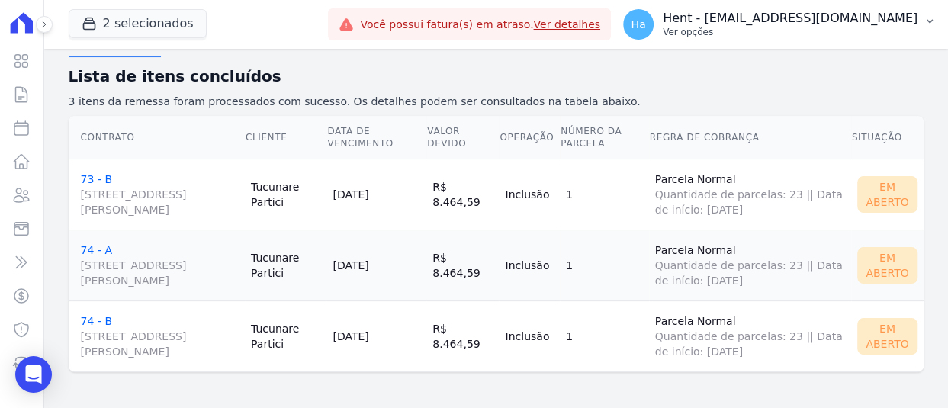
click at [807, 45] on button "Ha Hent - [EMAIL_ADDRESS][DOMAIN_NAME] Ver opções" at bounding box center [779, 24] width 337 height 43
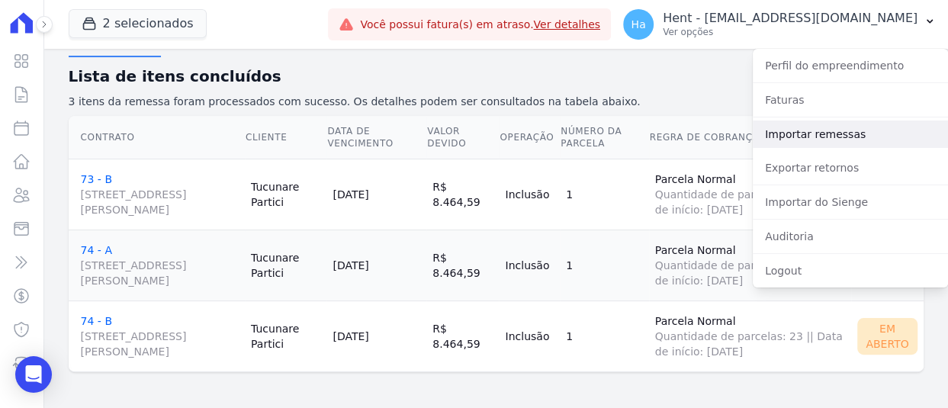
click at [807, 130] on link "Importar remessas" at bounding box center [849, 133] width 195 height 27
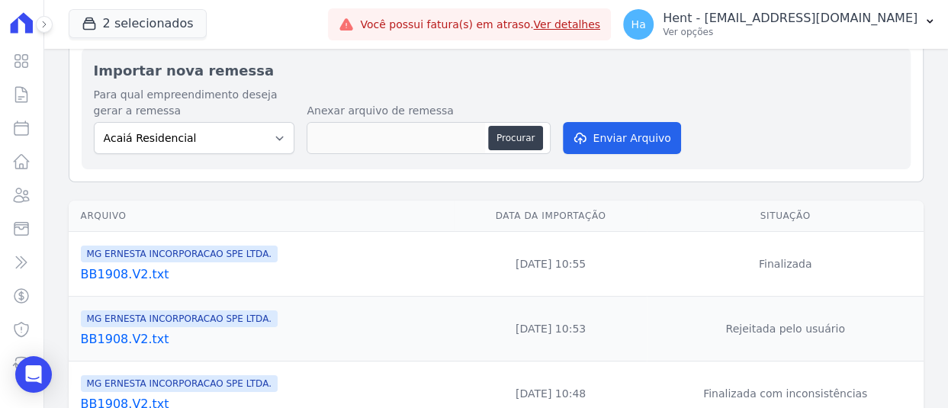
scroll to position [229, 0]
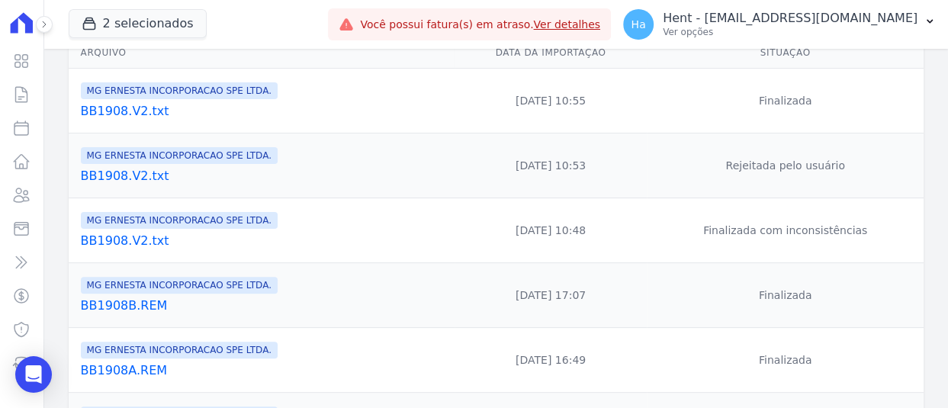
click at [124, 237] on link "BB1908.V2.txt" at bounding box center [264, 241] width 367 height 18
